Goal: Task Accomplishment & Management: Complete application form

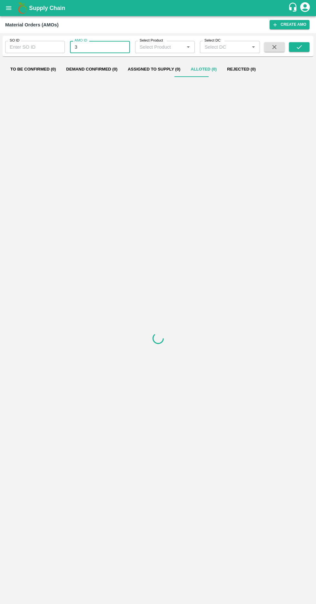
type input "3"
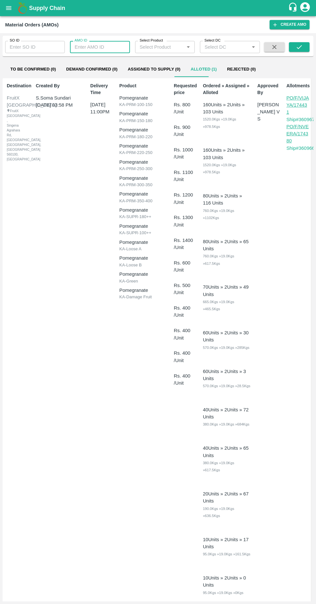
click at [28, 45] on input "SO ID" at bounding box center [35, 47] width 60 height 12
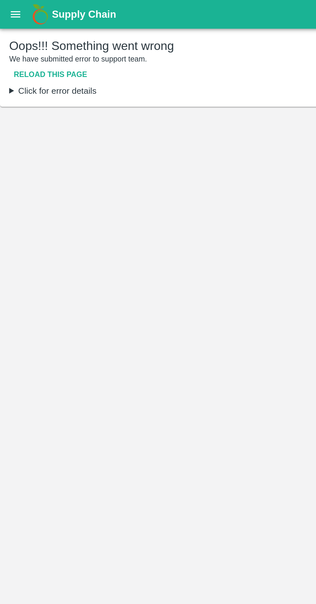
click at [23, 41] on button "Reload this page" at bounding box center [28, 41] width 46 height 11
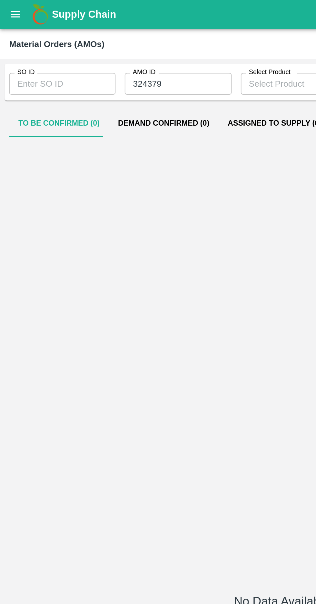
click at [24, 45] on input "SO ID" at bounding box center [35, 47] width 60 height 12
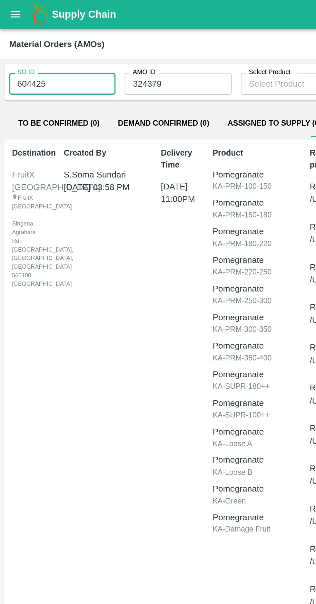
scroll to position [0, 1]
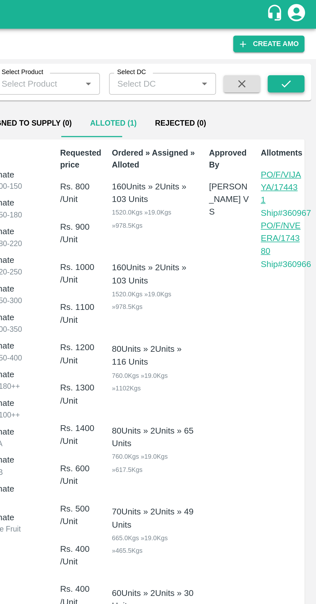
type input "604425"
click at [296, 47] on icon "submit" at bounding box center [299, 47] width 7 height 7
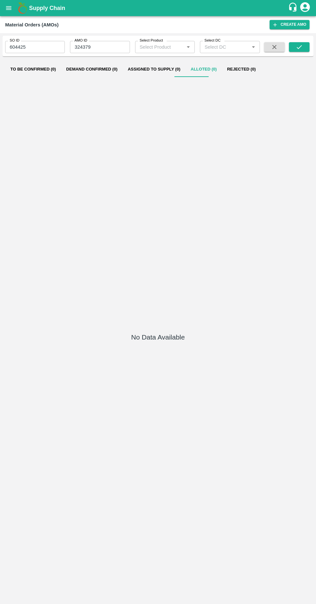
click at [102, 47] on input "324379" at bounding box center [100, 47] width 60 height 12
type input "3"
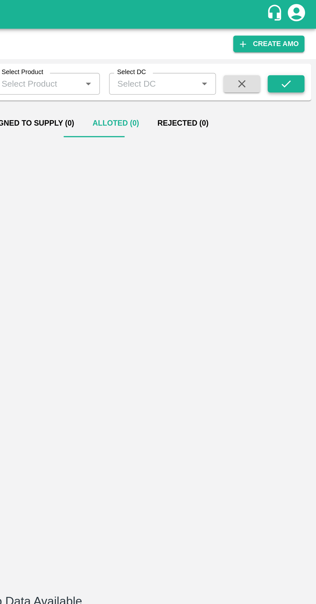
click at [299, 49] on icon "submit" at bounding box center [299, 47] width 7 height 7
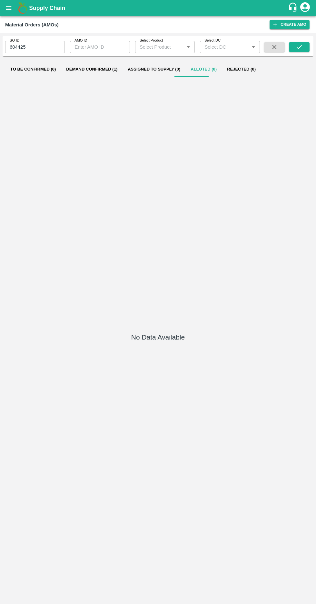
click at [88, 69] on button "Demand Confirmed (1)" at bounding box center [92, 69] width 62 height 15
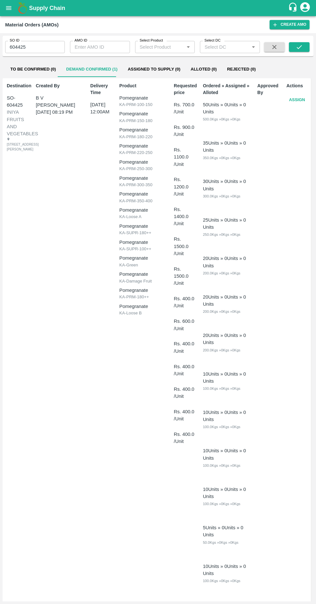
click at [295, 100] on button "Assign" at bounding box center [296, 99] width 21 height 11
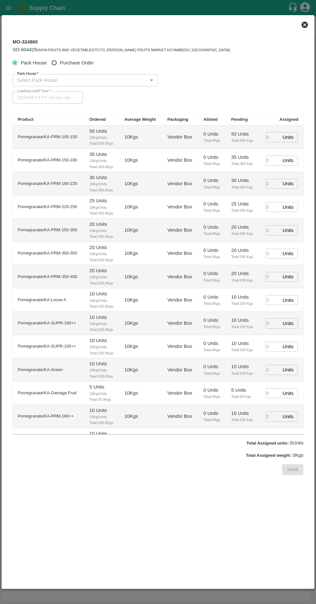
type input "[DATE] 12:00 AM"
click at [59, 57] on input "Purchase Order" at bounding box center [54, 63] width 12 height 12
radio input "true"
click at [103, 80] on input "PO   *" at bounding box center [150, 80] width 271 height 8
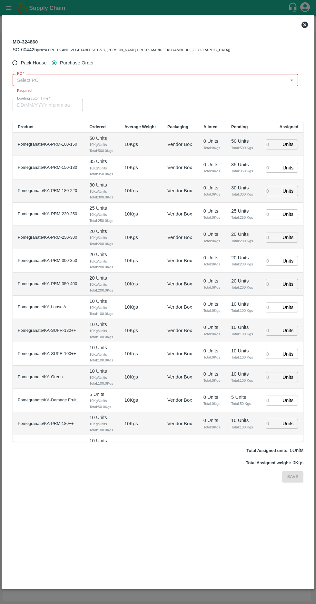
click at [38, 66] on span "Pack House" at bounding box center [34, 62] width 26 height 7
click at [21, 66] on input "Pack House" at bounding box center [15, 63] width 12 height 12
radio input "true"
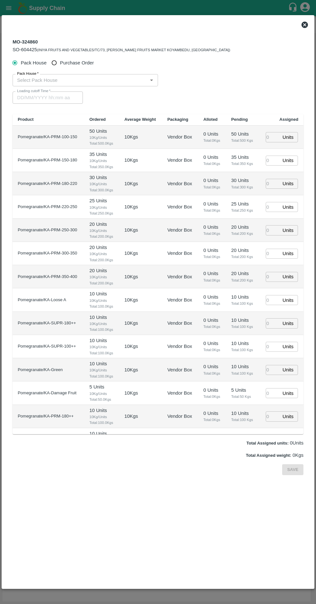
click at [56, 63] on input "Purchase Order" at bounding box center [54, 63] width 12 height 12
radio input "true"
click at [35, 80] on input "PO   *" at bounding box center [150, 80] width 271 height 8
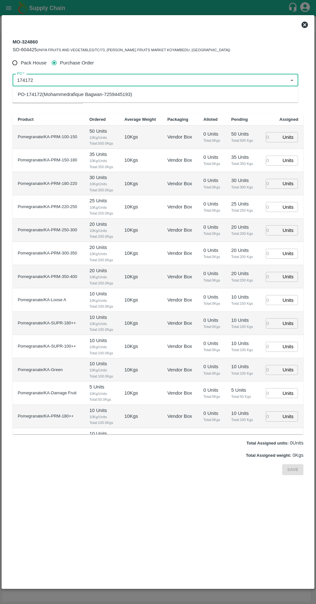
click at [35, 95] on div "PO-174172(Mohammedrafique Bagwan-7259445193)" at bounding box center [75, 94] width 114 height 7
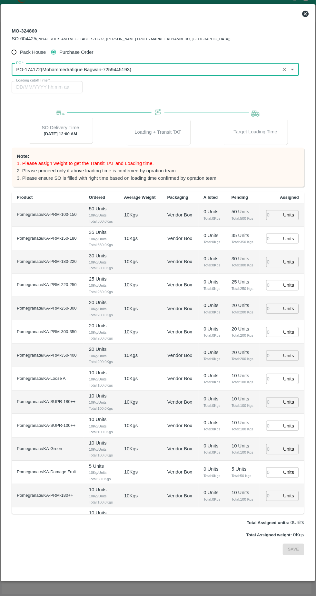
type input "PO-174172(Mohammedrafique Bagwan-7259445193)"
click at [275, 223] on input "number" at bounding box center [273, 225] width 14 height 10
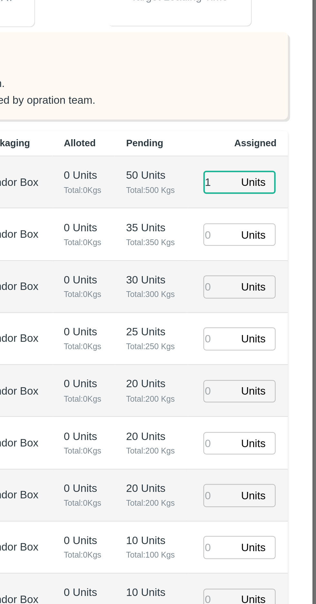
type input "1"
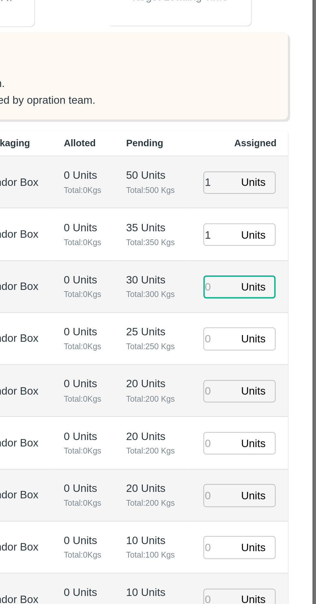
type input "1"
type input "09/09/2025 07:30 PM"
type input "1"
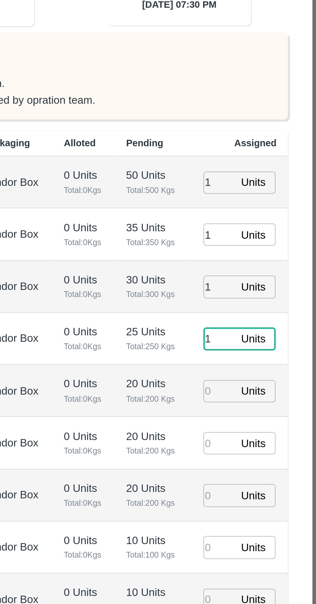
type input "1"
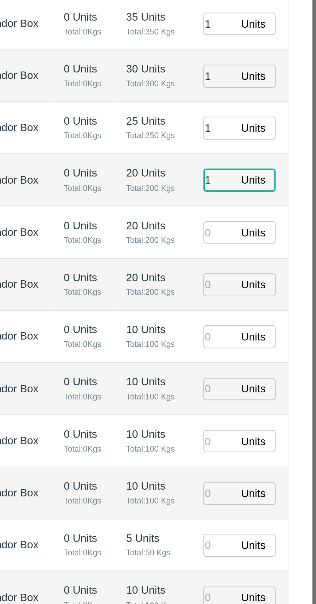
type input "1"
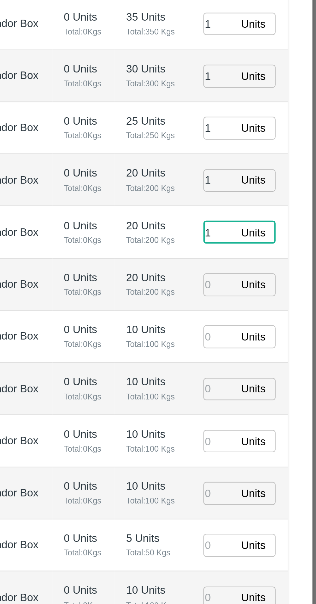
type input "1"
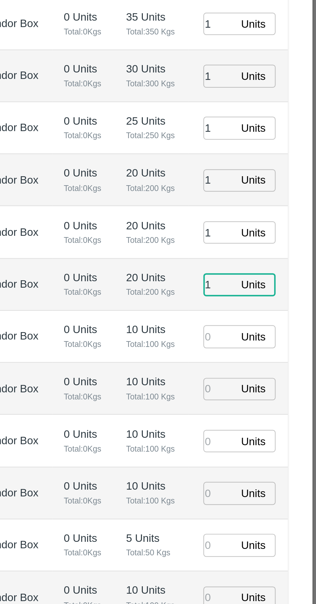
type input "1"
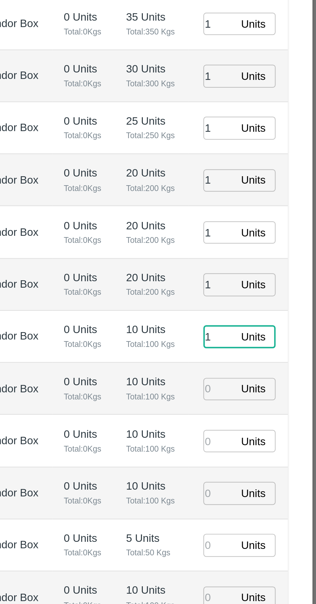
type input "1"
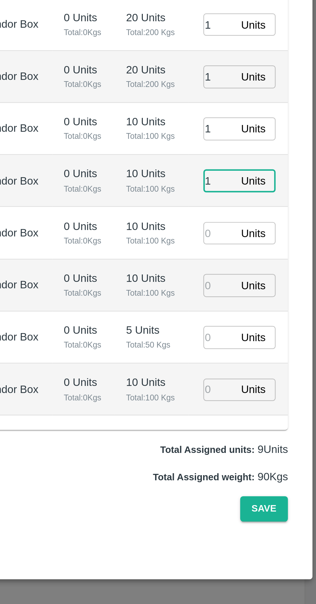
type input "1"
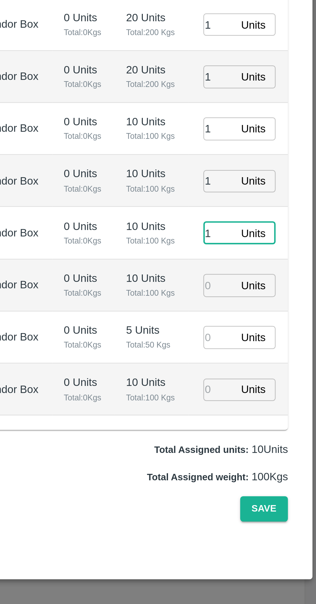
type input "1"
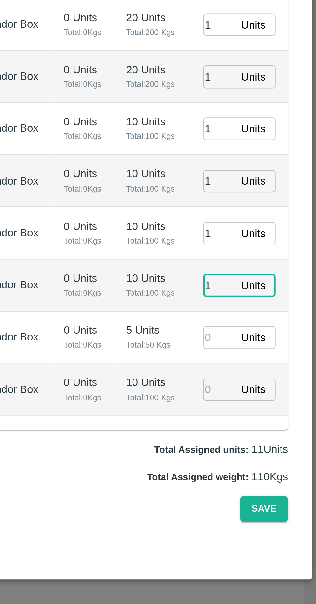
type input "1"
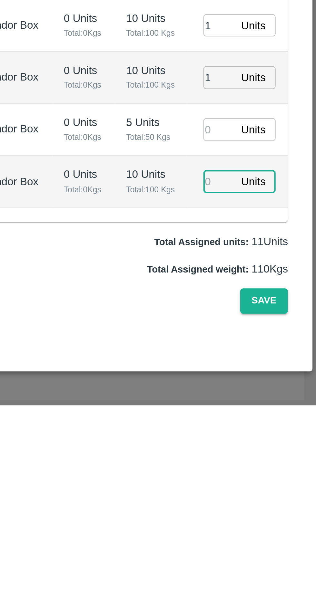
click at [269, 479] on input "number" at bounding box center [273, 481] width 14 height 10
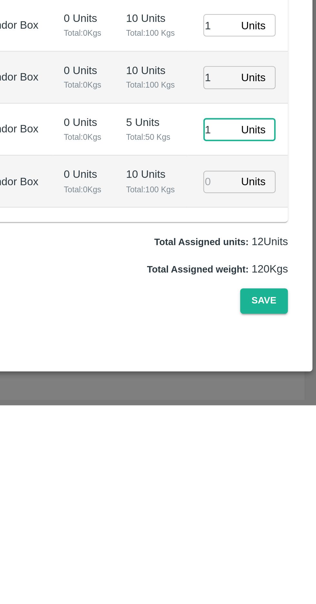
type input "1"
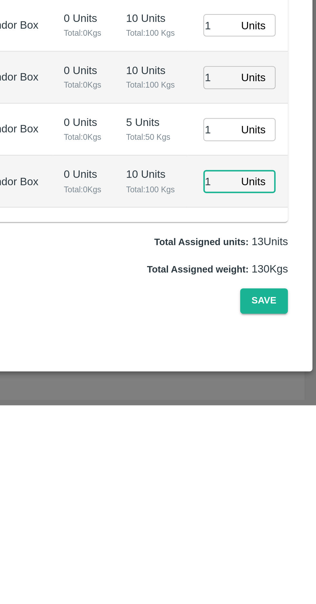
type input "1"
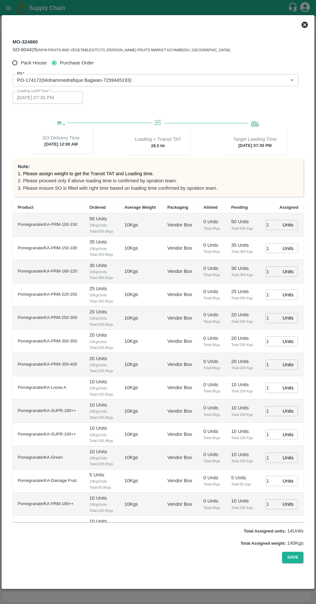
scroll to position [14, 0]
type input "1"
click at [297, 563] on button "Save" at bounding box center [292, 557] width 21 height 11
click at [292, 563] on button "Save" at bounding box center [292, 557] width 21 height 11
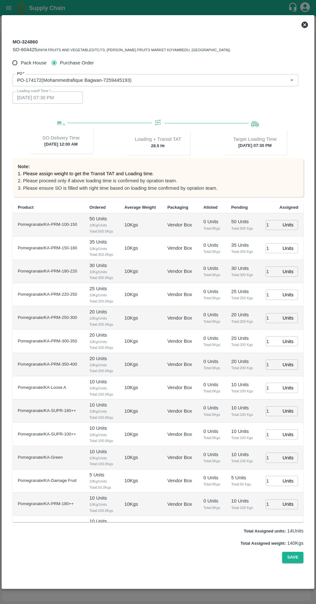
click at [60, 57] on input "Purchase Order" at bounding box center [54, 63] width 12 height 12
click at [18, 57] on input "Pack House" at bounding box center [15, 63] width 12 height 12
radio input "true"
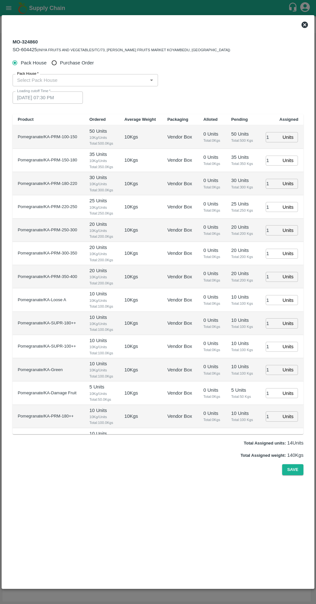
scroll to position [0, 0]
click at [54, 65] on input "Purchase Order" at bounding box center [54, 63] width 12 height 12
radio input "true"
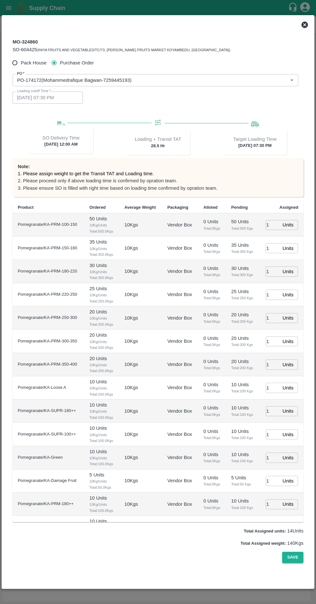
scroll to position [14, 0]
click at [295, 563] on button "Save" at bounding box center [292, 557] width 21 height 11
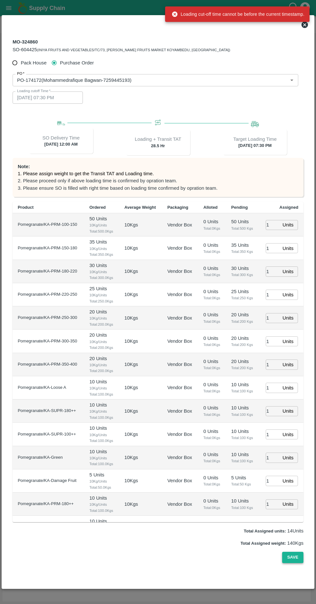
click at [292, 563] on button "Save" at bounding box center [292, 557] width 21 height 11
click at [297, 563] on button "Save" at bounding box center [292, 557] width 21 height 11
click at [17, 57] on input "Pack House" at bounding box center [15, 63] width 12 height 12
radio input "true"
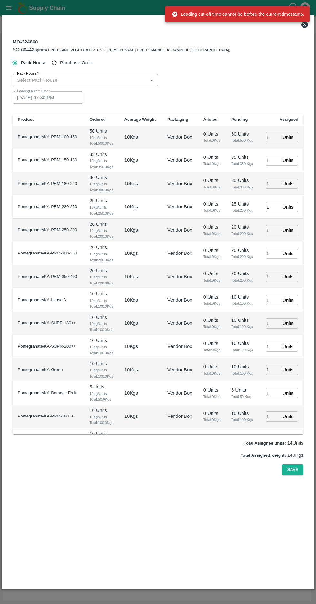
scroll to position [0, 0]
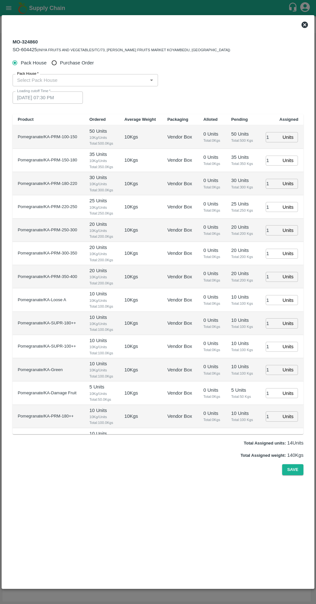
click at [59, 58] on input "Purchase Order" at bounding box center [54, 63] width 12 height 12
radio input "true"
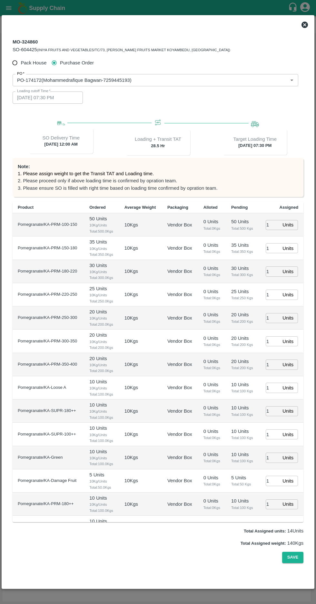
click at [290, 80] on icon "Open" at bounding box center [291, 81] width 3 height 2
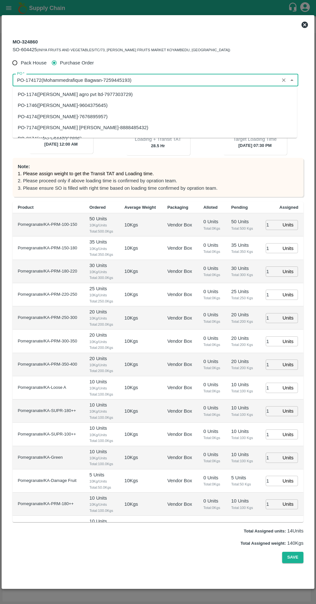
scroll to position [2017, 0]
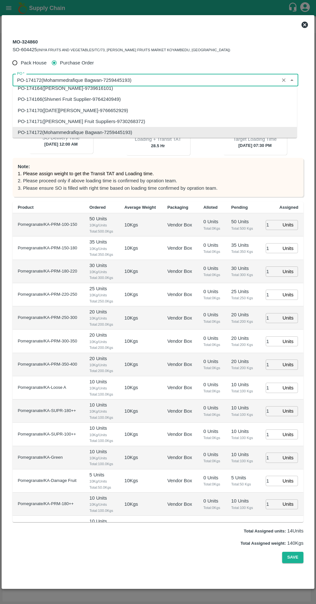
click at [269, 80] on input "PO   *" at bounding box center [146, 80] width 263 height 8
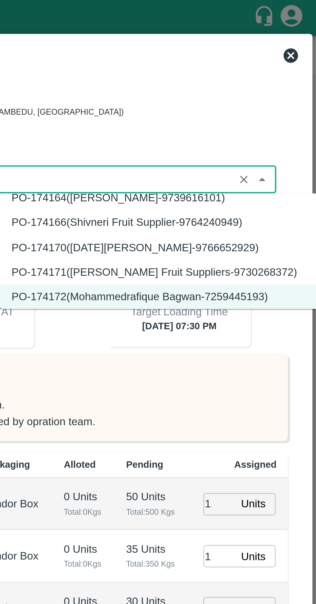
click at [282, 80] on div "PO   * PO   *" at bounding box center [156, 79] width 286 height 15
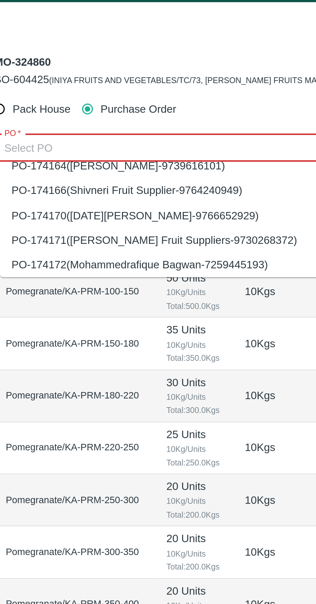
scroll to position [0, 0]
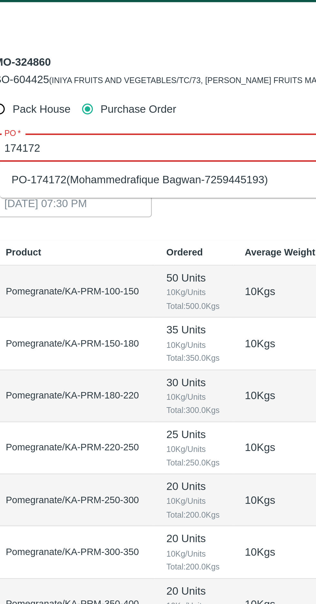
click at [51, 94] on div "PO-174172(Mohammedrafique Bagwan-7259445193)" at bounding box center [77, 94] width 114 height 7
type input "PO-174172(Mohammedrafique Bagwan-7259445193)"
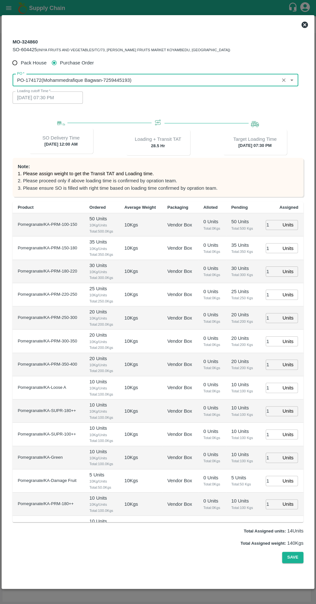
scroll to position [14, 0]
click at [293, 563] on button "Save" at bounding box center [292, 557] width 21 height 11
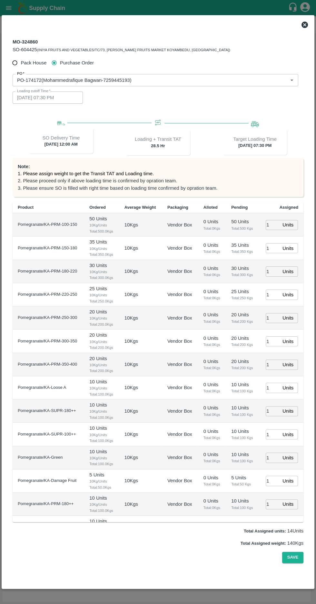
click at [145, 76] on input "PO   *" at bounding box center [146, 80] width 263 height 8
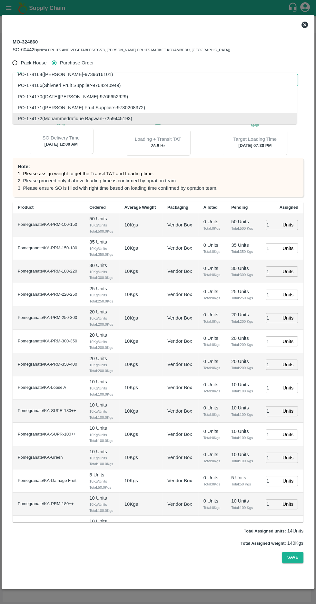
scroll to position [0, 0]
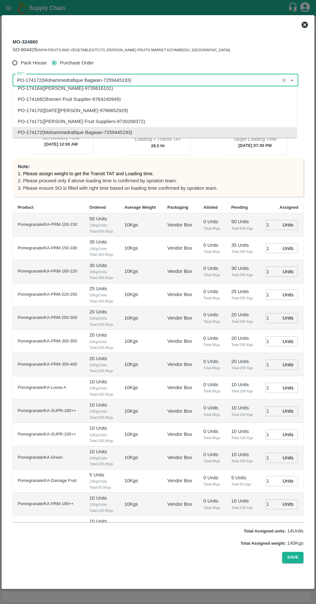
click at [275, 79] on input "PO   *" at bounding box center [146, 80] width 263 height 8
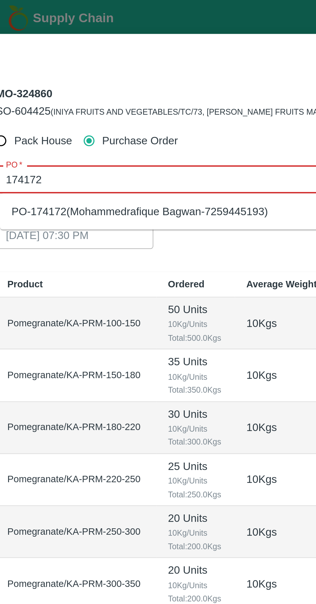
click at [41, 96] on div "PO-174172(Mohammedrafique Bagwan-7259445193)" at bounding box center [77, 94] width 114 height 7
type input "PO-174172(Mohammedrafique Bagwan-7259445193)"
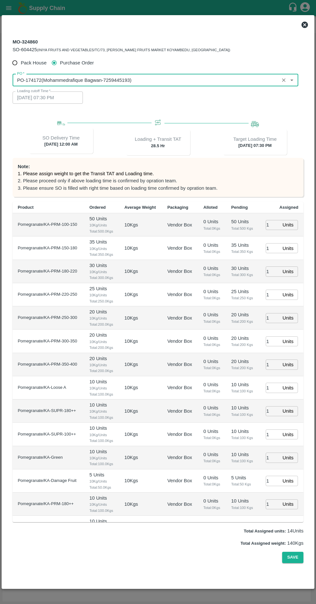
scroll to position [14, 0]
click at [293, 563] on button "Save" at bounding box center [292, 557] width 21 height 11
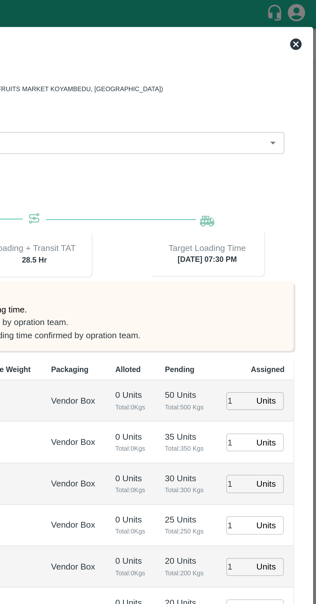
click at [302, 24] on icon at bounding box center [304, 25] width 6 height 6
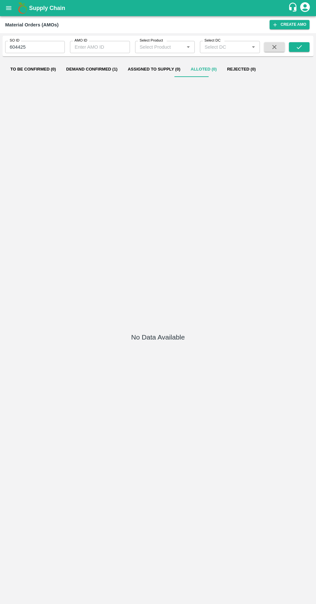
click at [90, 69] on button "Demand Confirmed (1)" at bounding box center [92, 69] width 62 height 15
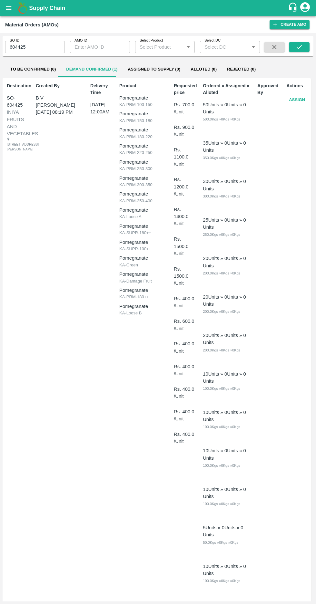
click at [291, 101] on button "Assign" at bounding box center [296, 99] width 21 height 11
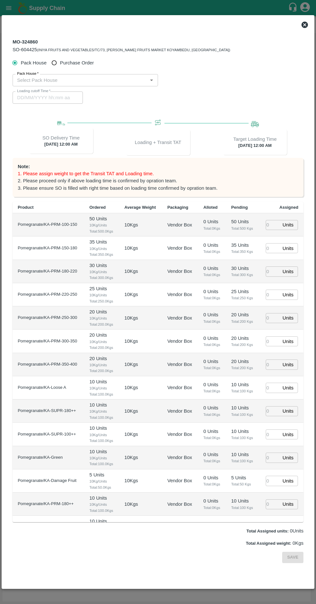
type input "10/09/2025 12:00 AM"
click at [53, 59] on input "Purchase Order" at bounding box center [54, 63] width 12 height 12
radio input "true"
click at [48, 78] on input "PO   *" at bounding box center [150, 80] width 271 height 8
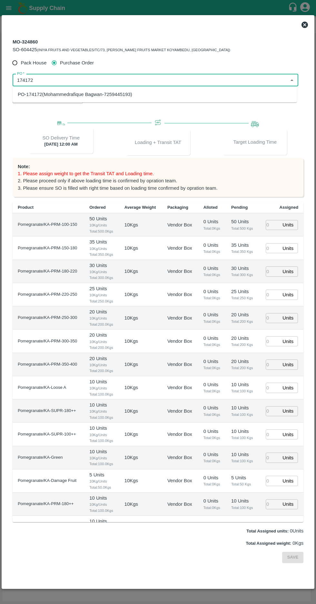
click at [51, 97] on div "PO-174172(Mohammedrafique Bagwan-7259445193)" at bounding box center [75, 94] width 114 height 7
type input "PO-174172(Mohammedrafique Bagwan-7259445193)"
click at [269, 223] on input "number" at bounding box center [273, 225] width 14 height 10
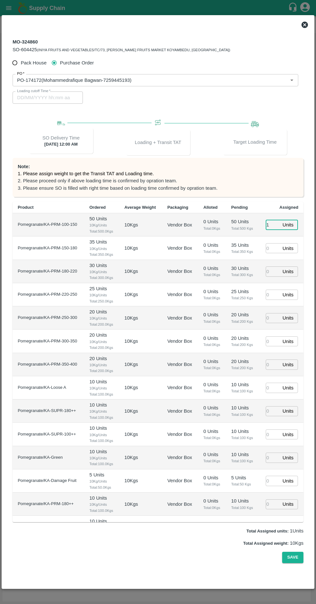
type input "1"
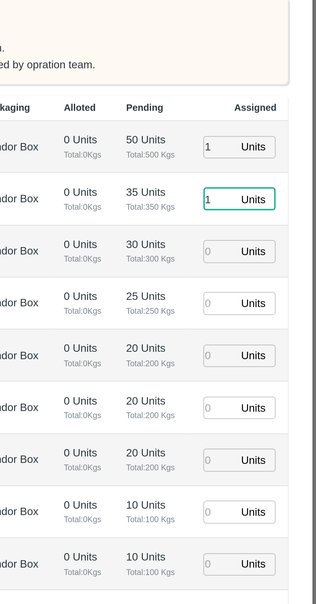
type input "1"
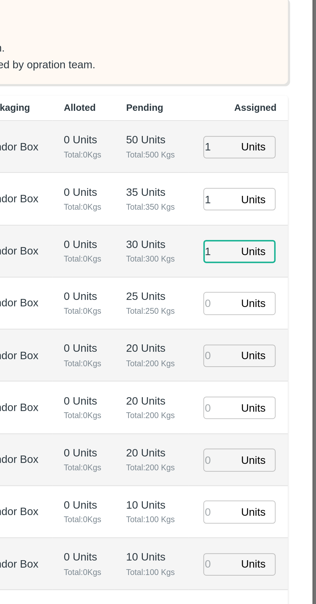
type input "1"
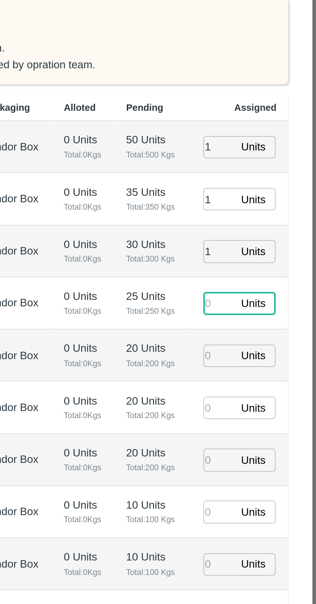
type input "08/09/2025 07:30 PM"
type input "1"
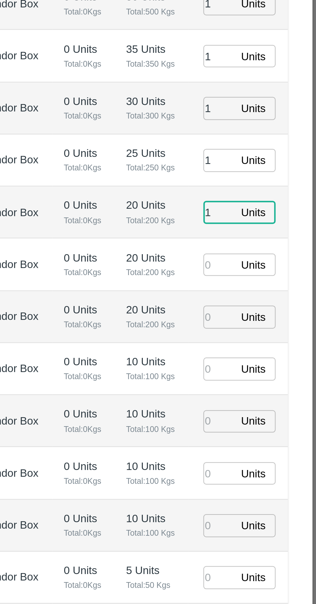
type input "1"
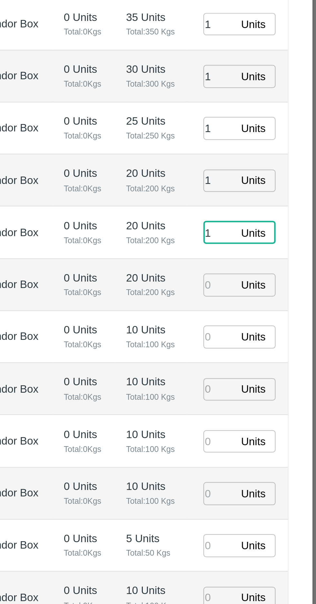
type input "1"
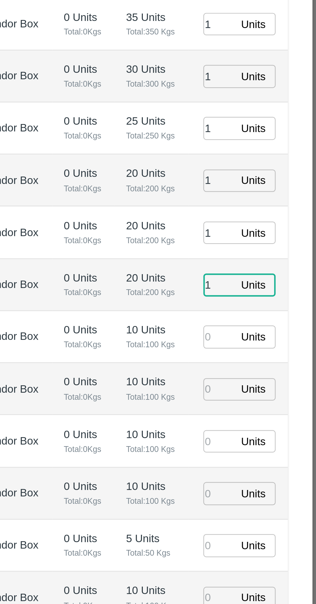
type input "1"
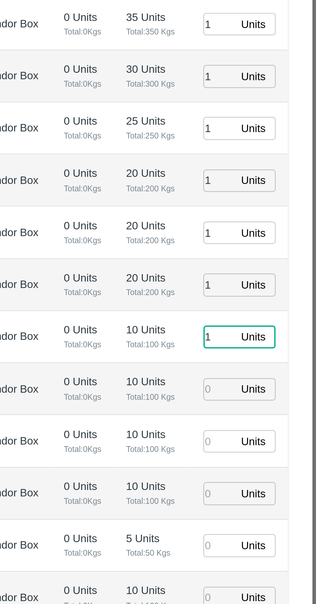
type input "1"
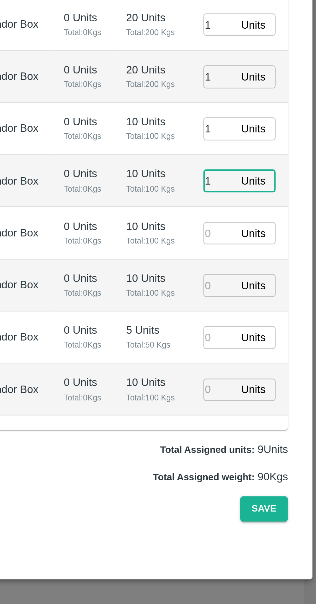
type input "1"
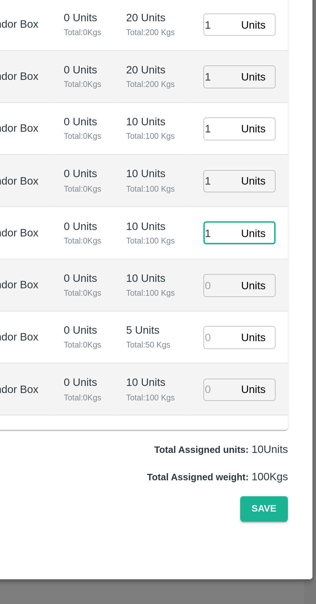
type input "1"
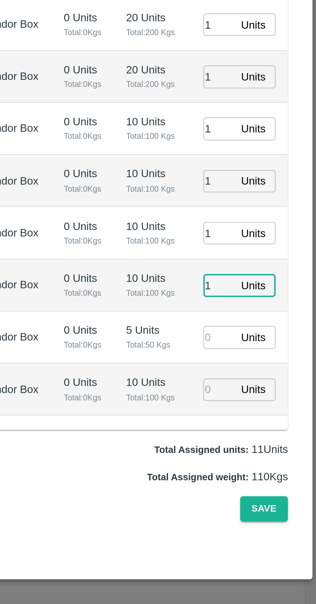
type input "1"
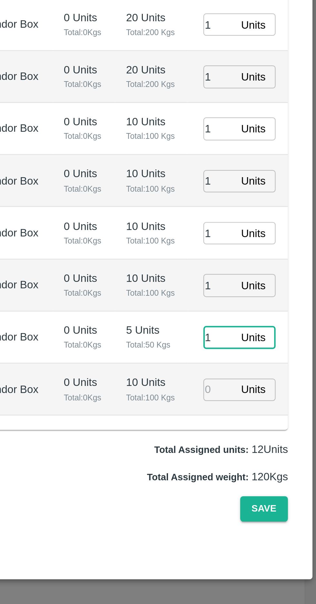
scroll to position [4, 0]
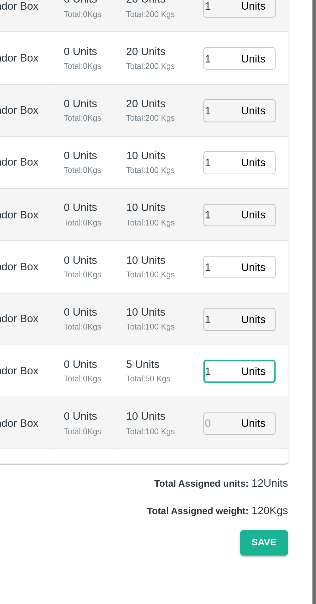
type input "1"
click at [278, 501] on input "number" at bounding box center [273, 505] width 14 height 10
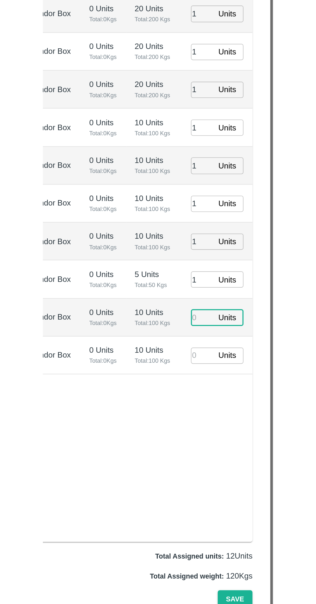
scroll to position [0, 0]
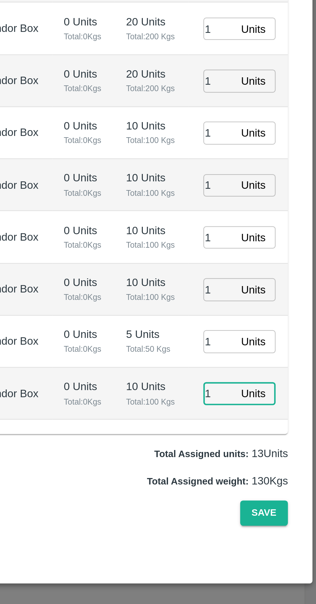
type input "1"
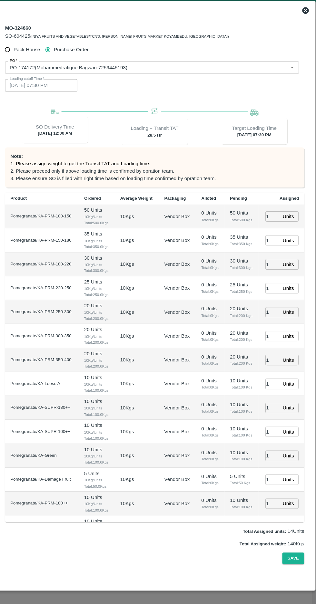
scroll to position [14, 0]
type input "1"
click at [293, 563] on button "Save" at bounding box center [292, 557] width 21 height 11
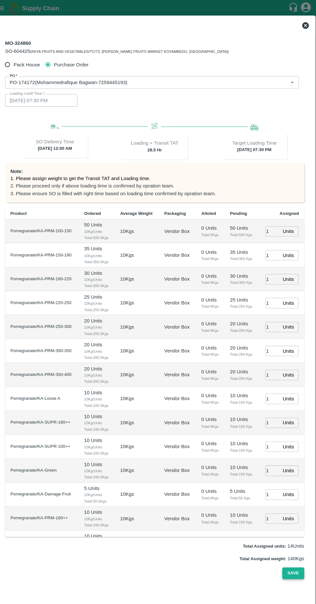
click at [292, 563] on button "Save" at bounding box center [292, 557] width 21 height 11
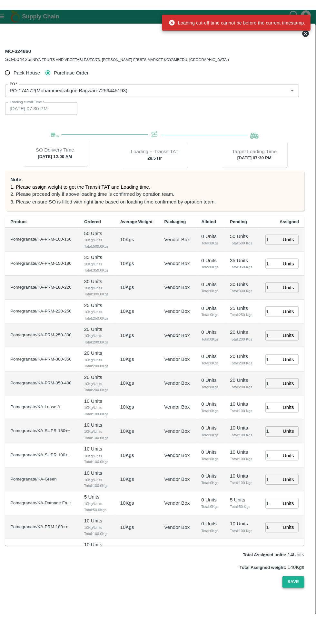
scroll to position [0, 0]
